Goal: Transaction & Acquisition: Purchase product/service

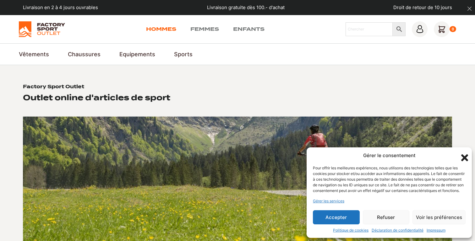
click at [151, 31] on link "Hommes" at bounding box center [161, 29] width 30 height 8
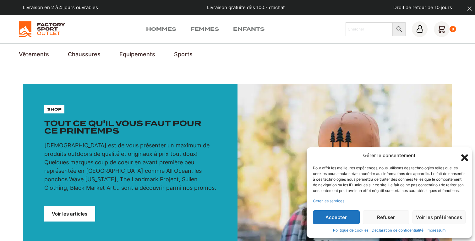
click at [82, 51] on link "Chaussures" at bounding box center [84, 54] width 33 height 8
